Goal: Navigation & Orientation: Understand site structure

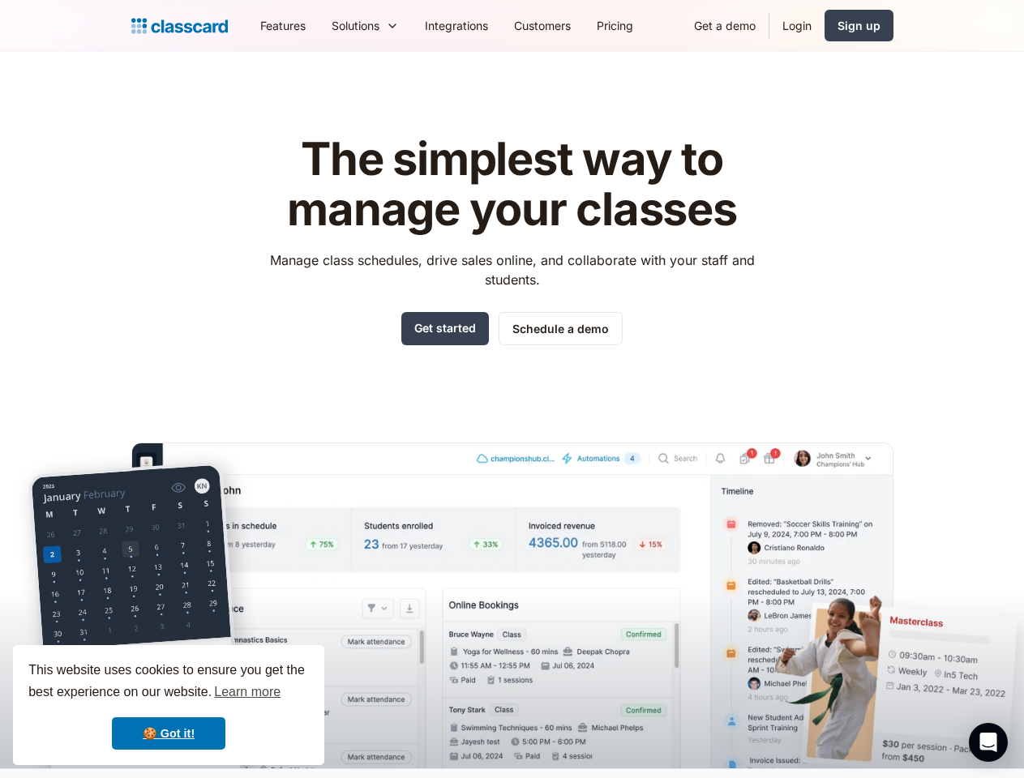
click at [511, 389] on div "The simplest way to manage your classes Manage class schedules, drive sales onl…" at bounding box center [512, 439] width 762 height 660
click at [169, 705] on div "This website uses cookies to ensure you get the best experience on our website.…" at bounding box center [168, 705] width 311 height 120
click at [570, 25] on nav "Features Resources Blog The latest industry news, updates and info. Customer st…" at bounding box center [570, 25] width 646 height 36
click at [319, 25] on div "Solutions Sports academy Swim school Dance studio Gymnastics Music school Marti…" at bounding box center [365, 25] width 93 height 36
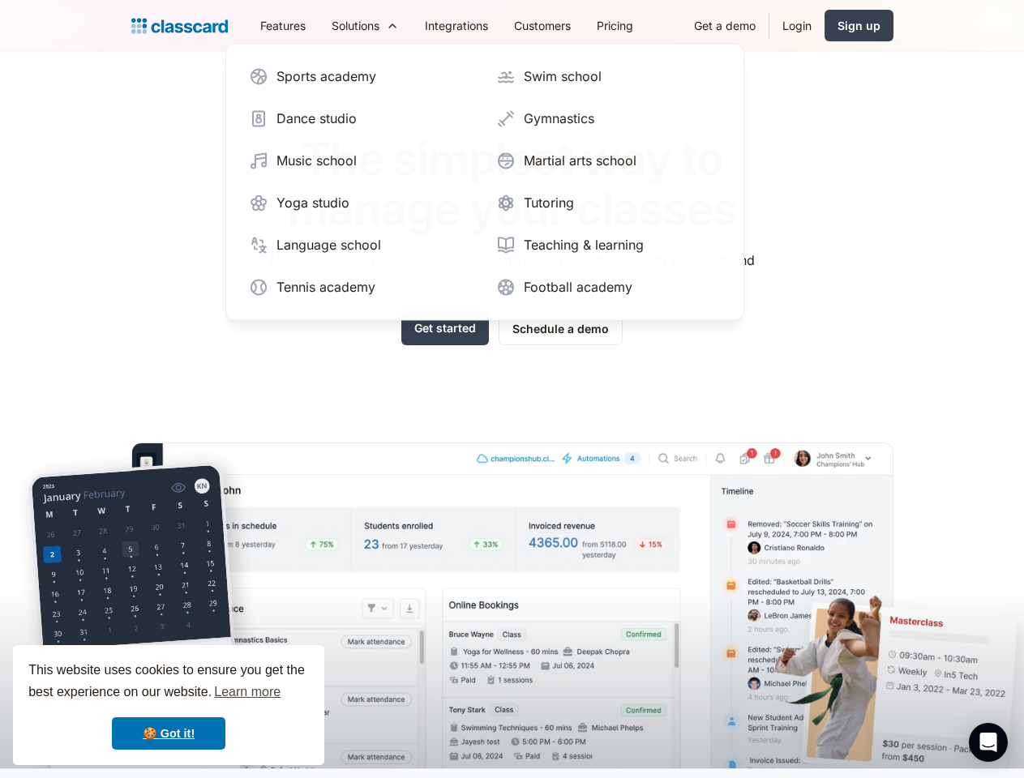
click at [988, 742] on icon "Open Intercom Messenger" at bounding box center [988, 742] width 17 height 19
